Goal: Task Accomplishment & Management: Use online tool/utility

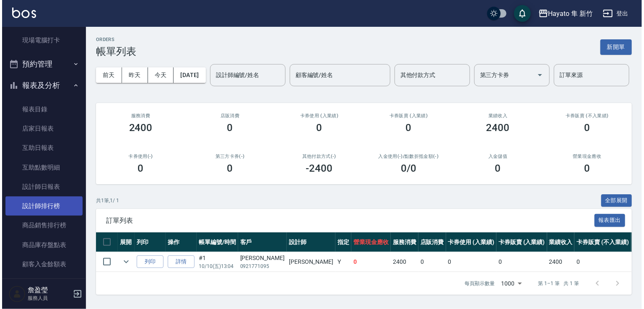
scroll to position [126, 0]
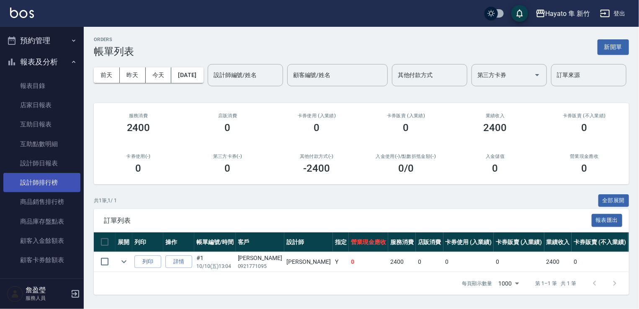
click at [51, 178] on link "設計師排行榜" at bounding box center [41, 182] width 77 height 19
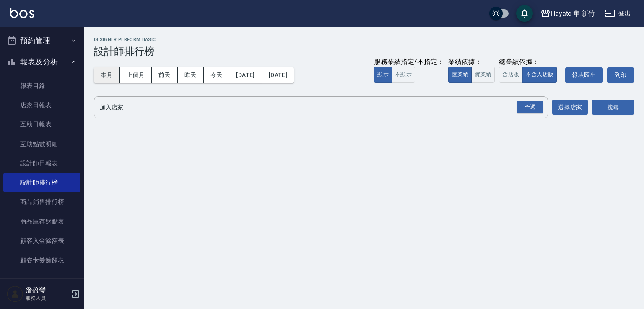
click at [111, 72] on button "本月" at bounding box center [107, 75] width 26 height 16
click at [528, 109] on div "全選" at bounding box center [529, 107] width 27 height 13
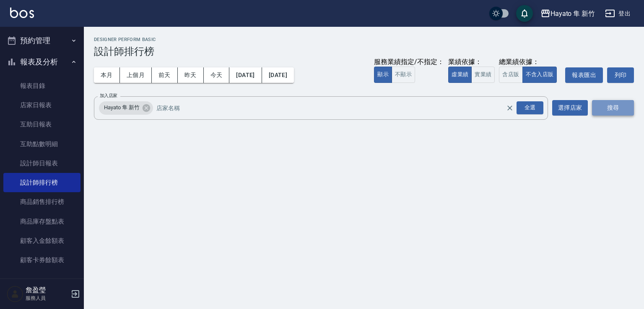
click at [619, 104] on button "搜尋" at bounding box center [613, 108] width 42 height 16
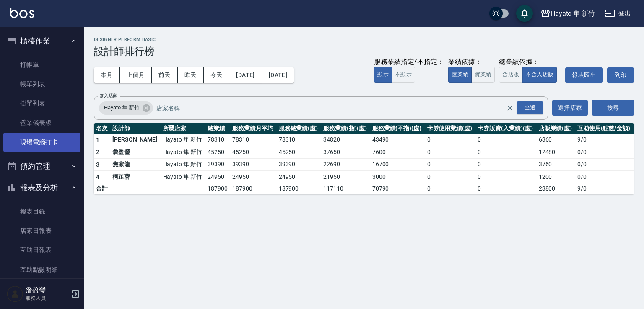
click at [50, 143] on link "現場電腦打卡" at bounding box center [41, 142] width 77 height 19
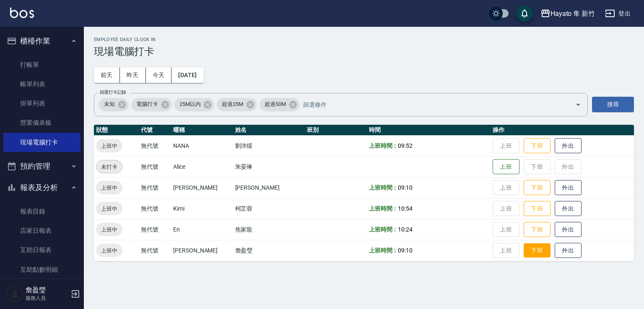
click at [528, 256] on button "下班" at bounding box center [536, 250] width 27 height 15
